Goal: Information Seeking & Learning: Learn about a topic

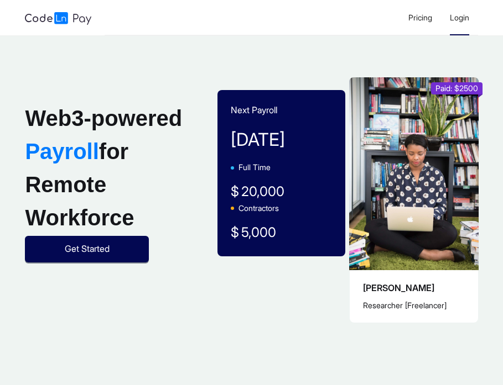
click at [454, 21] on span "Login" at bounding box center [459, 17] width 19 height 9
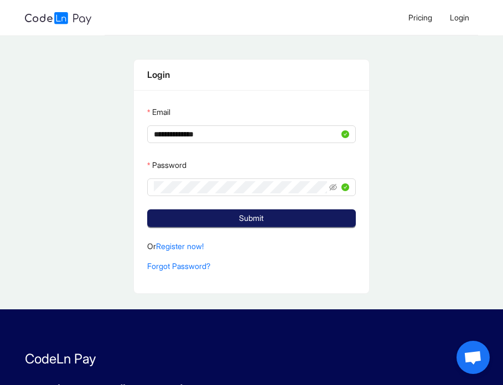
click at [280, 218] on button "Submit" at bounding box center [251, 219] width 208 height 18
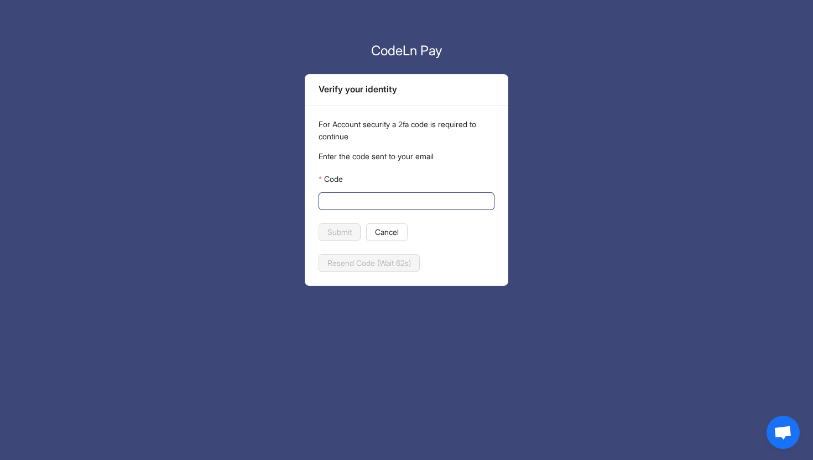
click at [378, 207] on span at bounding box center [406, 201] width 176 height 18
click at [373, 199] on input "Code" at bounding box center [405, 201] width 160 height 12
paste input "******"
type input "******"
click at [347, 232] on span "Submit" at bounding box center [339, 232] width 24 height 12
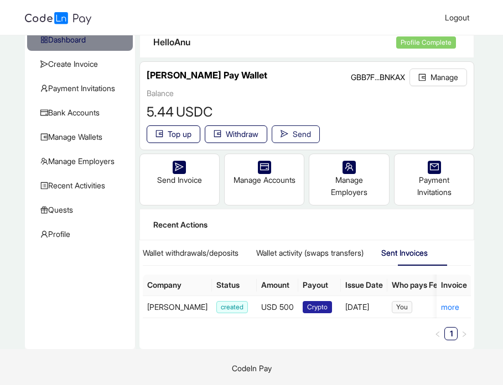
scroll to position [41, 0]
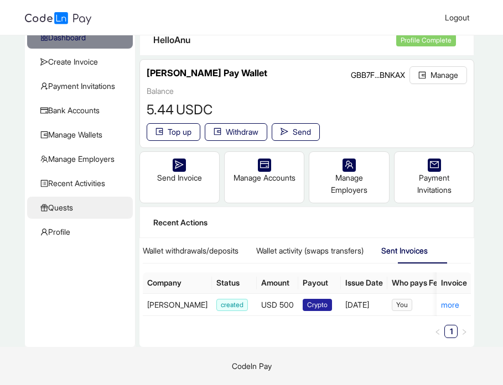
click at [93, 207] on span "Quests" at bounding box center [81, 208] width 83 height 22
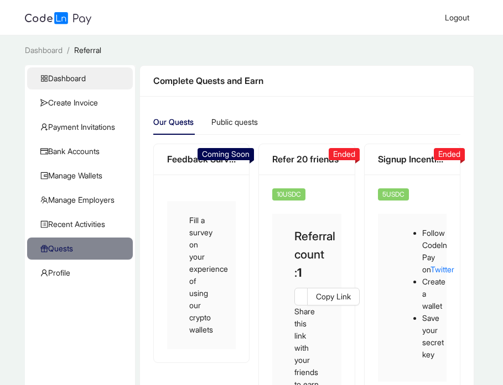
click at [82, 80] on span "Dashboard" at bounding box center [81, 78] width 83 height 22
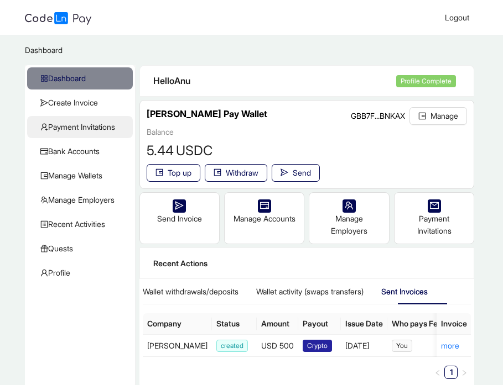
click at [113, 125] on span "Payment Invitations" at bounding box center [81, 127] width 83 height 22
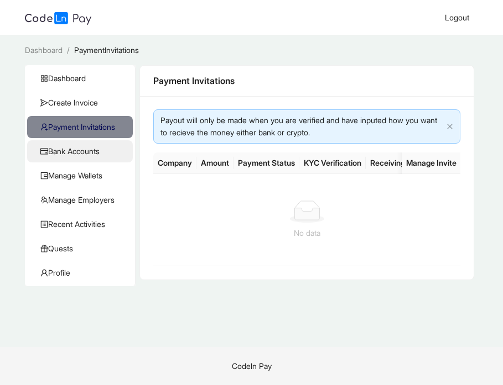
click at [103, 154] on span "Bank Accounts" at bounding box center [81, 151] width 83 height 22
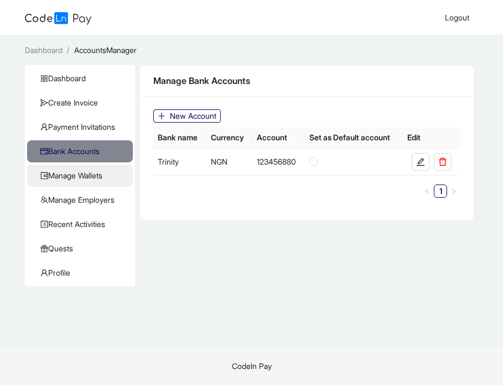
click at [96, 174] on span "Manage Wallets" at bounding box center [81, 176] width 83 height 22
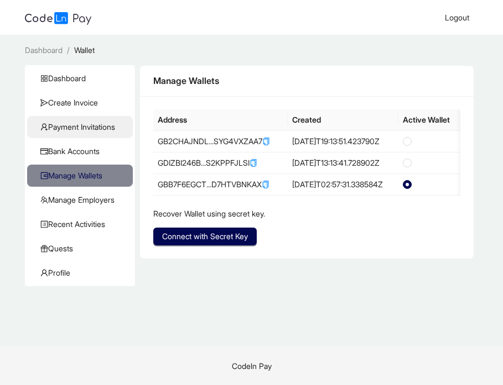
click at [91, 129] on span "Payment Invitations" at bounding box center [81, 127] width 83 height 22
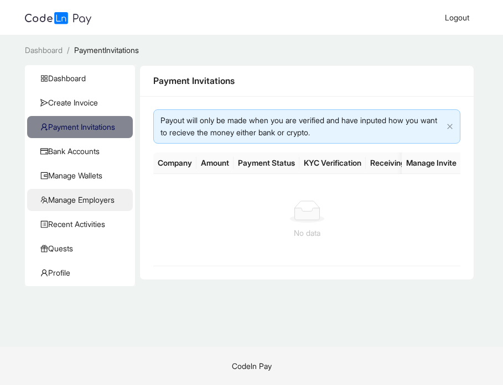
click at [85, 198] on span "Manage Employers" at bounding box center [81, 200] width 83 height 22
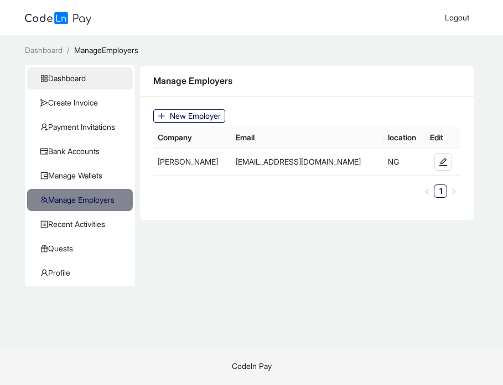
click at [80, 77] on span "Dashboard" at bounding box center [81, 78] width 83 height 22
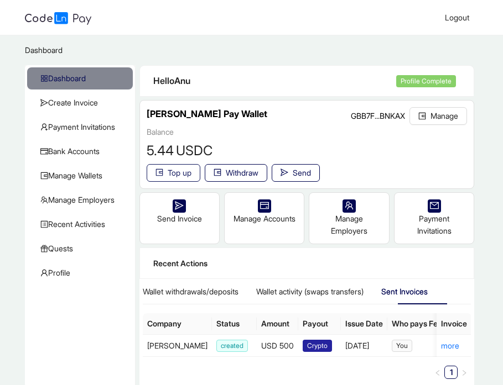
click at [171, 174] on span "Top up" at bounding box center [180, 173] width 24 height 12
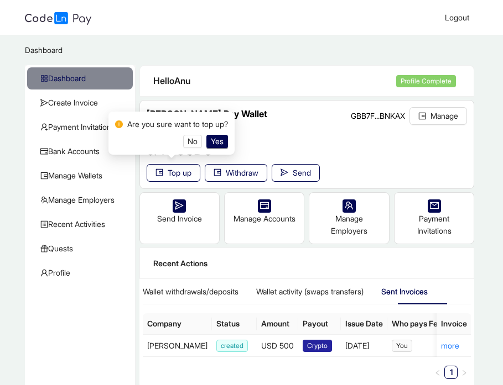
click at [262, 96] on div "Hello Anu Profile Complete" at bounding box center [307, 81] width 334 height 31
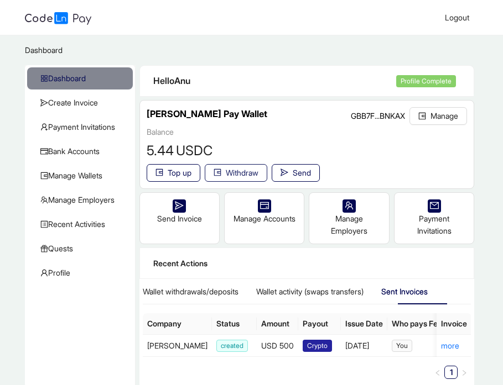
click at [237, 171] on span "Withdraw" at bounding box center [242, 173] width 33 height 12
click at [188, 221] on div "Send Invoice" at bounding box center [179, 212] width 79 height 39
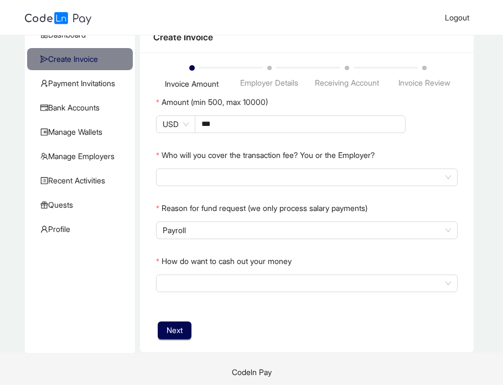
scroll to position [45, 0]
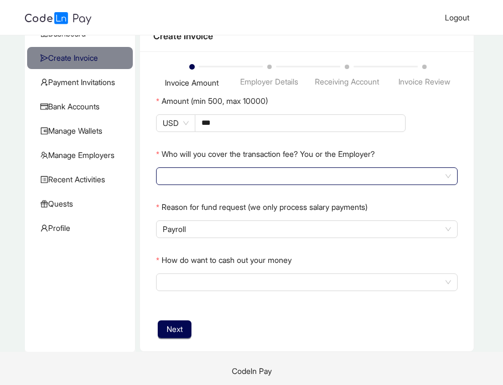
click at [217, 179] on input "search" at bounding box center [307, 176] width 288 height 17
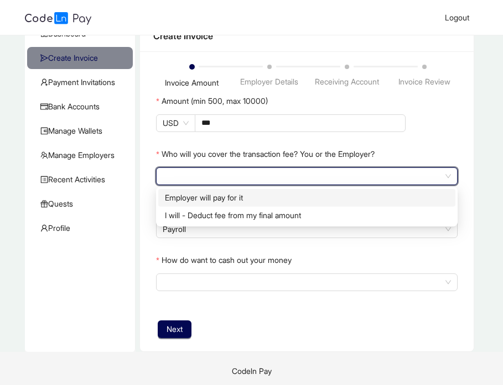
click at [215, 201] on div "Employer will pay for it" at bounding box center [307, 198] width 284 height 12
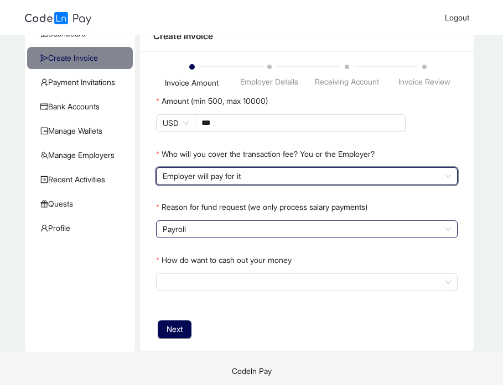
click at [205, 232] on span "Payroll" at bounding box center [307, 229] width 288 height 17
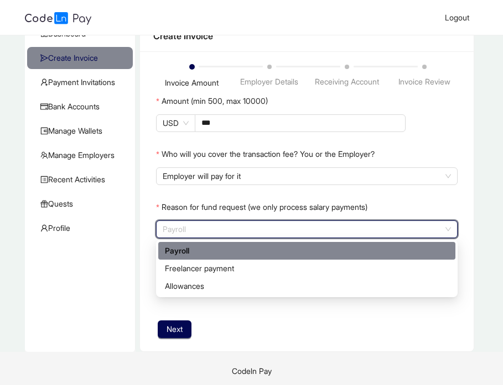
click at [217, 215] on label "Reason for fund request (we only process salary payments)" at bounding box center [261, 207] width 211 height 18
click at [217, 221] on input "Who will you cover the transaction fee? You or the Employer?" at bounding box center [307, 229] width 288 height 17
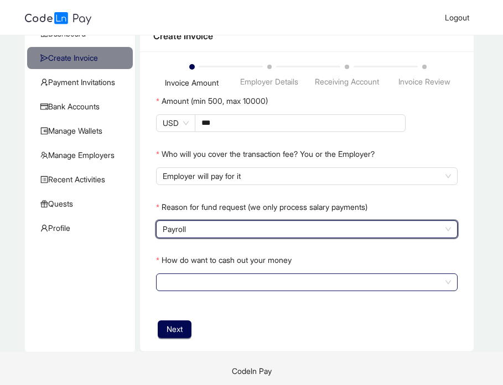
click at [214, 278] on input "How do want to cash out your money" at bounding box center [307, 282] width 288 height 17
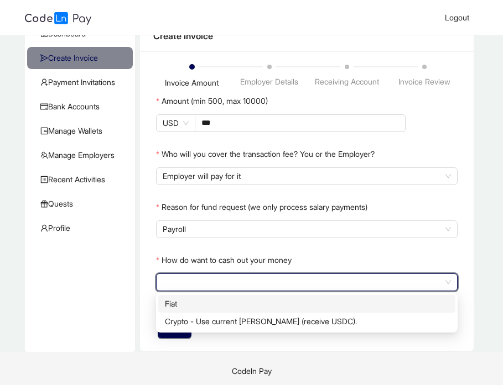
click at [223, 254] on label "How do want to cash out your money" at bounding box center [223, 261] width 135 height 18
click at [223, 274] on input "How do want to cash out your money" at bounding box center [307, 282] width 288 height 17
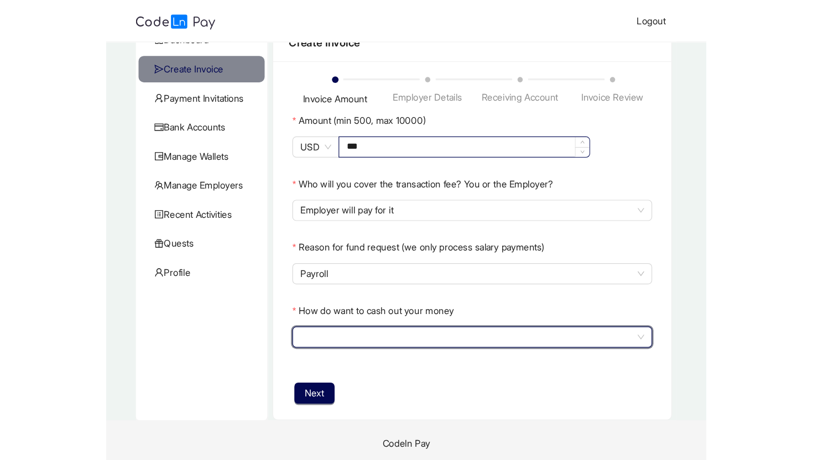
scroll to position [0, 0]
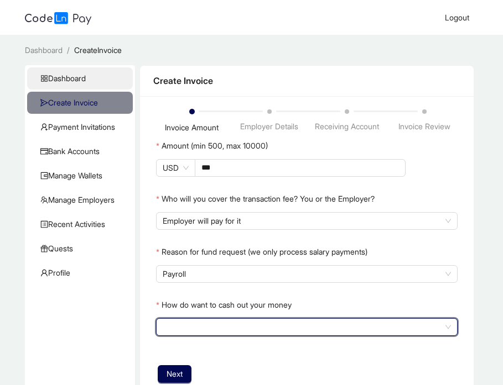
click at [92, 84] on span "Dashboard" at bounding box center [81, 78] width 83 height 22
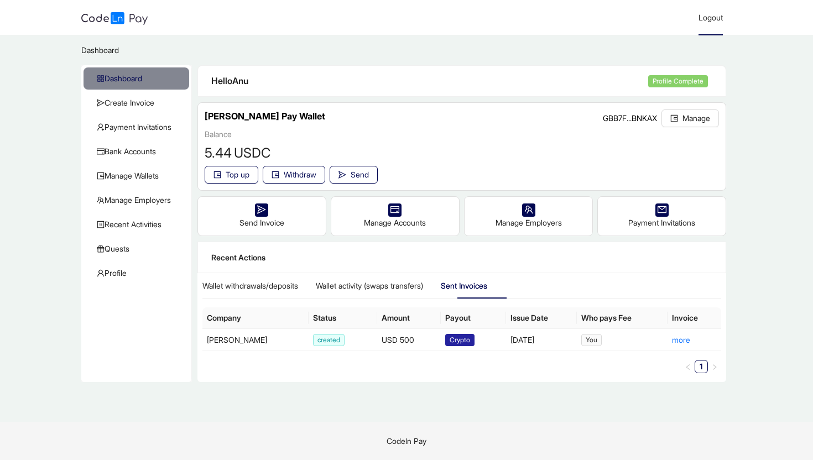
click at [502, 18] on span "Logout" at bounding box center [710, 17] width 24 height 9
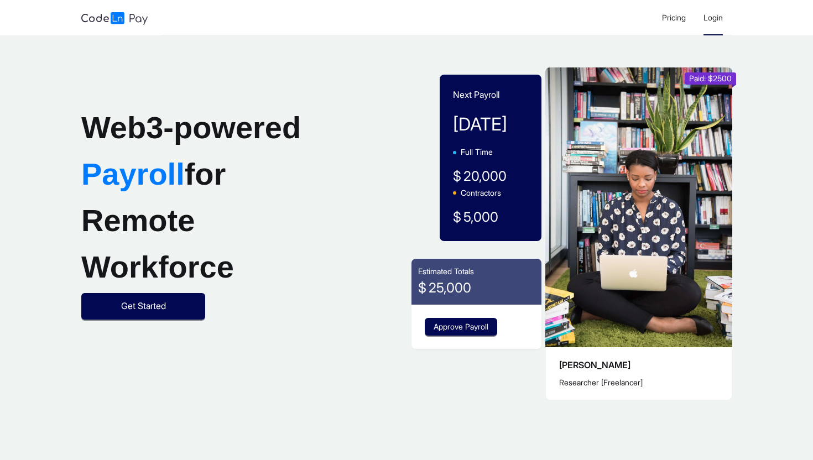
click at [711, 14] on span "Login" at bounding box center [712, 17] width 19 height 9
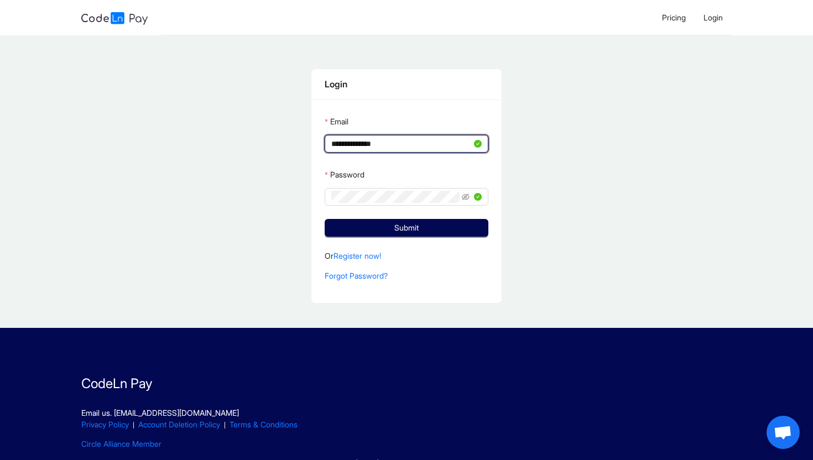
click at [444, 142] on input "**********" at bounding box center [401, 144] width 140 height 12
click at [438, 135] on span "**********" at bounding box center [406, 144] width 163 height 18
click at [427, 138] on input "**********" at bounding box center [401, 144] width 140 height 12
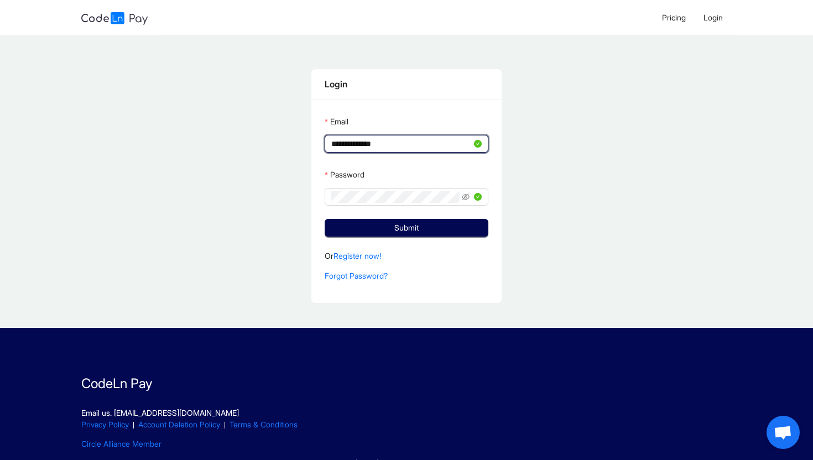
click at [427, 138] on input "**********" at bounding box center [401, 144] width 140 height 12
type input "**********"
click at [411, 230] on span "Submit" at bounding box center [406, 228] width 24 height 12
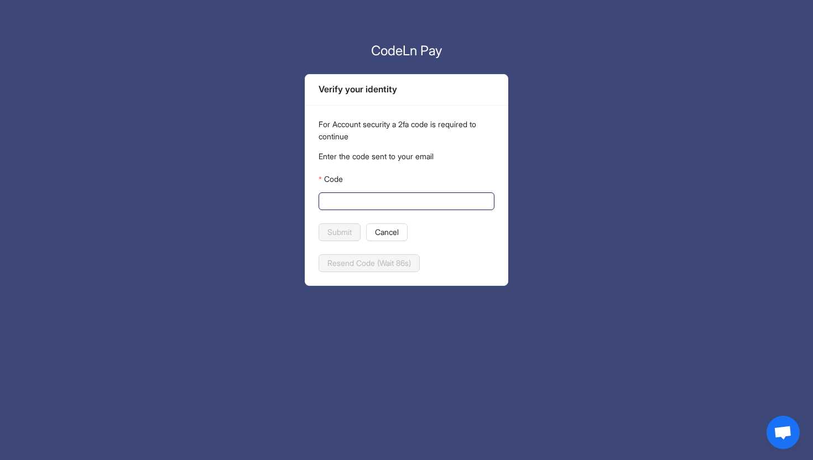
click at [398, 198] on input "Code" at bounding box center [405, 201] width 160 height 12
paste input "******"
type input "******"
click at [343, 226] on span "Submit" at bounding box center [339, 232] width 24 height 12
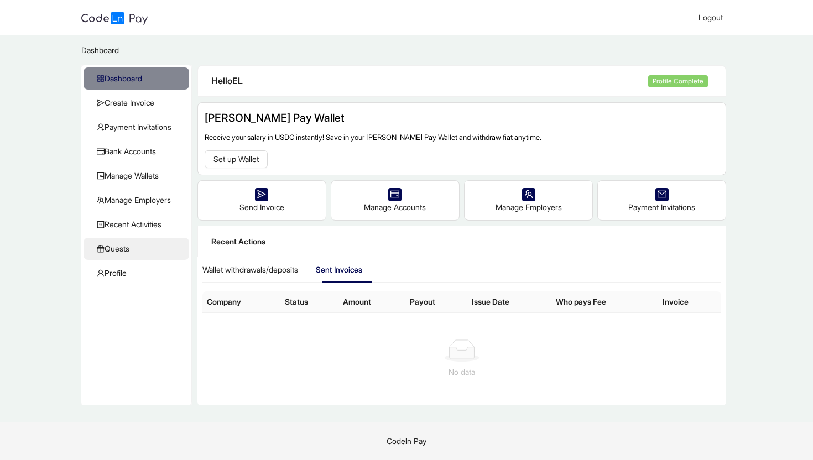
click at [135, 249] on span "Quests" at bounding box center [138, 249] width 83 height 22
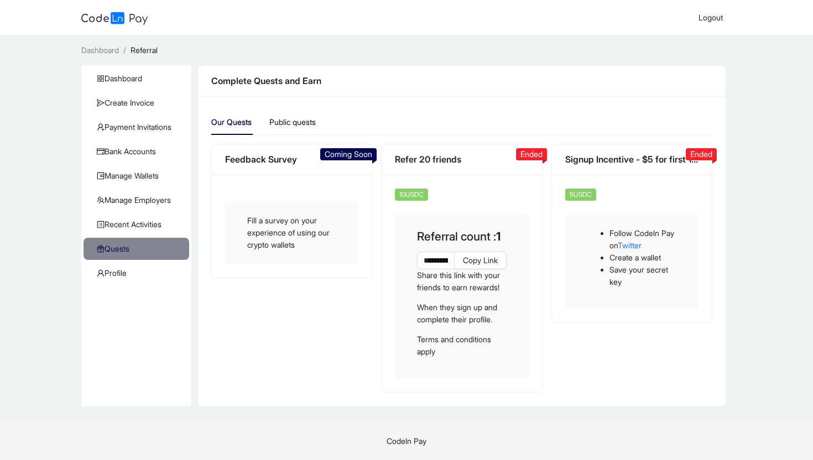
click at [308, 122] on div "Public quests" at bounding box center [292, 122] width 46 height 12
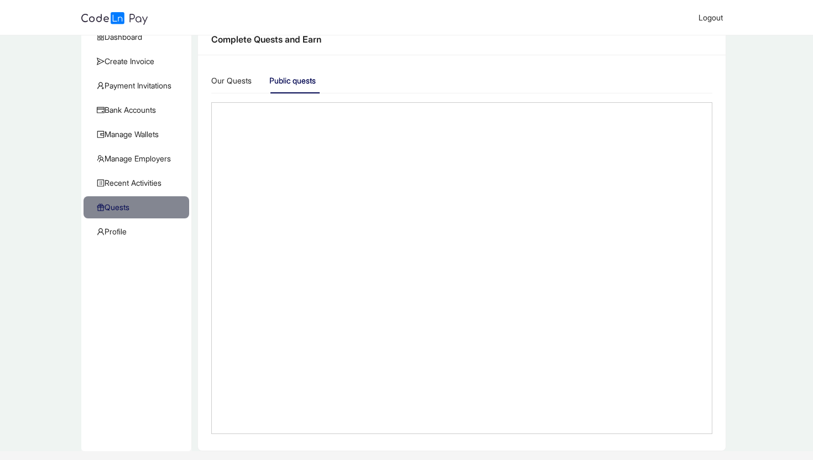
scroll to position [42, 0]
click at [242, 79] on div "Our Quests" at bounding box center [231, 80] width 40 height 12
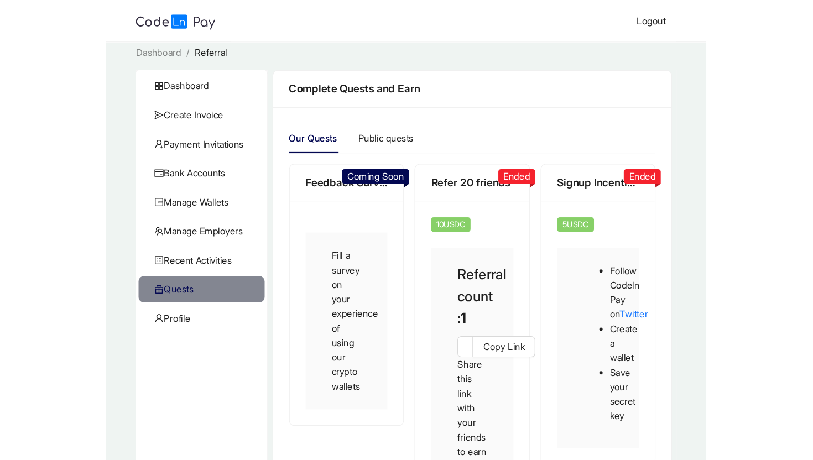
scroll to position [0, 0]
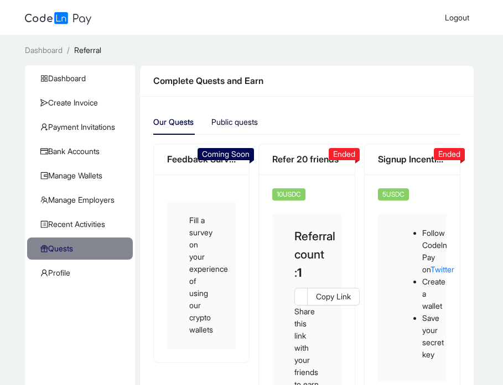
click at [218, 126] on div "Public quests" at bounding box center [234, 122] width 46 height 12
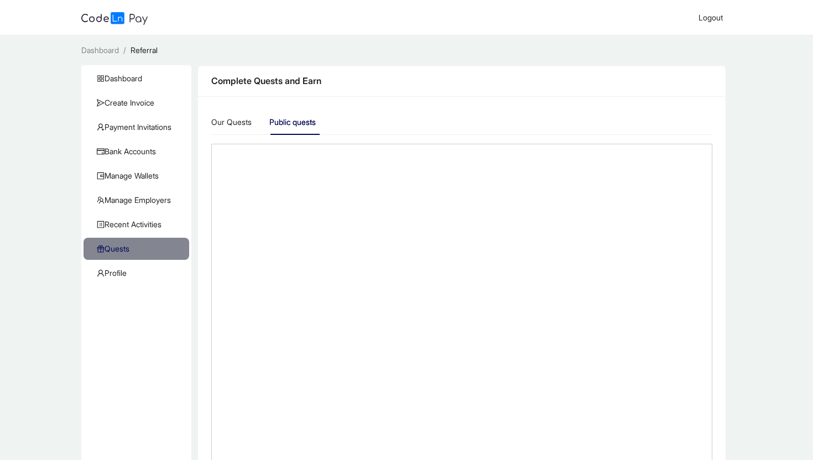
click at [578, 63] on main "**********" at bounding box center [406, 263] width 813 height 457
click at [236, 122] on div "Our Quests" at bounding box center [231, 122] width 40 height 12
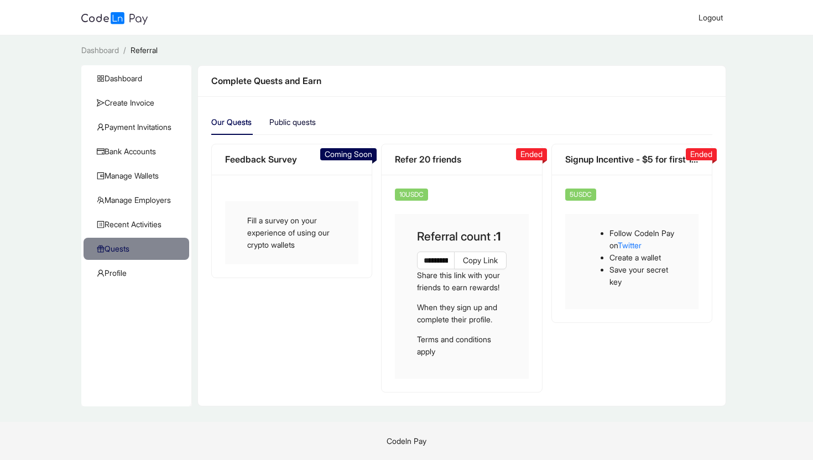
click at [310, 122] on div "Public quests" at bounding box center [292, 122] width 46 height 12
